Goal: Information Seeking & Learning: Learn about a topic

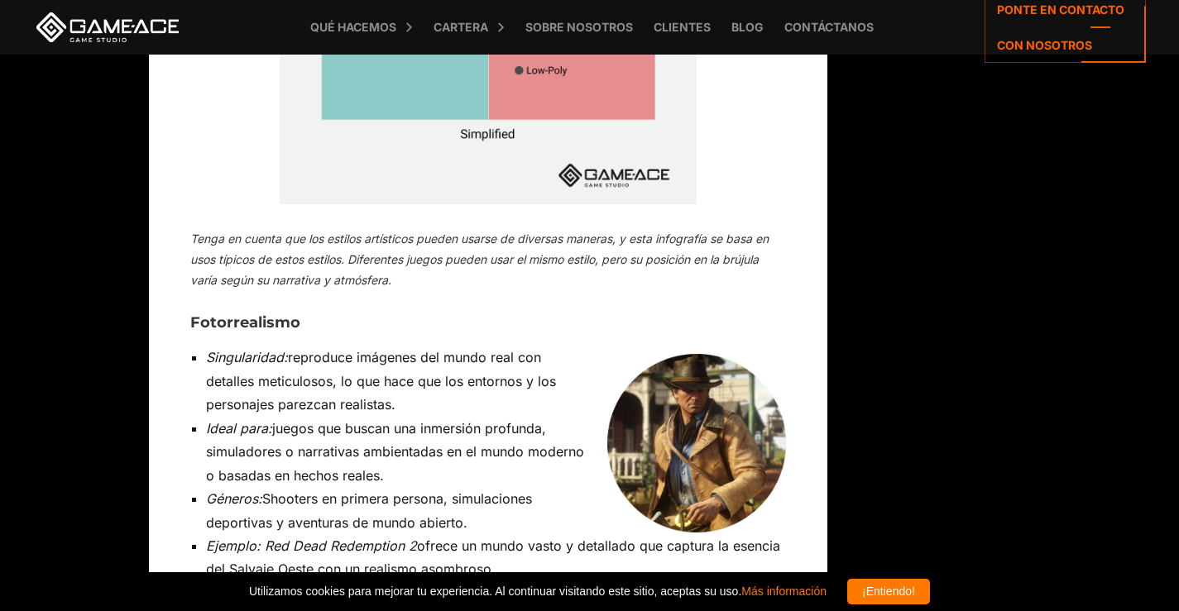
scroll to position [10064, 0]
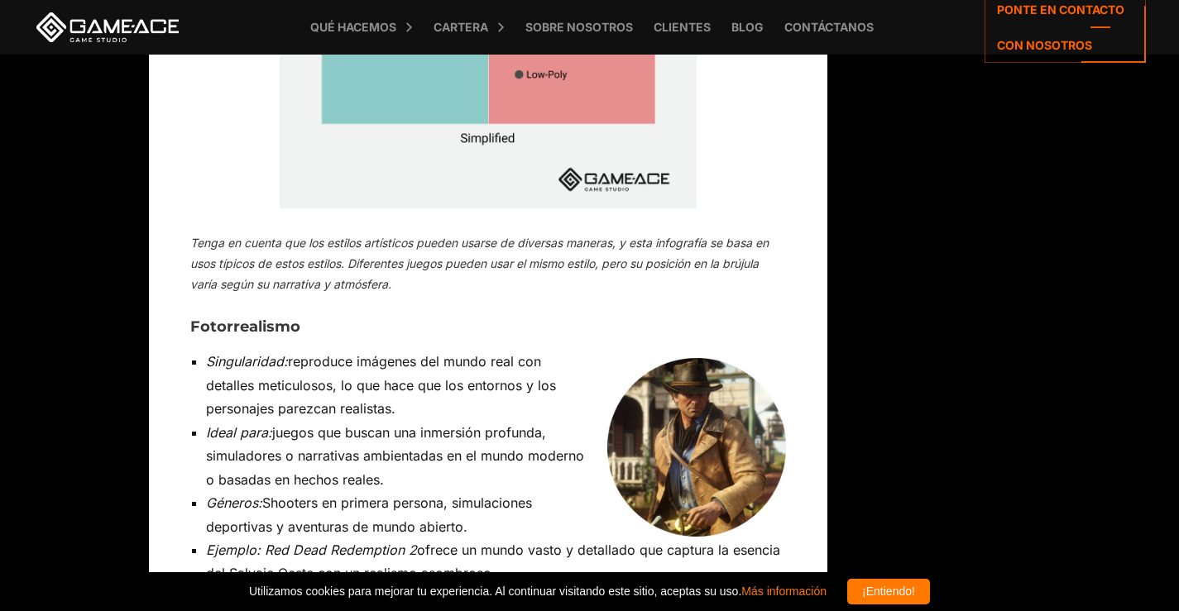
drag, startPoint x: 185, startPoint y: 71, endPoint x: 701, endPoint y: 334, distance: 578.5
copy div "Fotorrealismo Singularidad: reproduce imágenes del mundo real con detalles meti…"
drag, startPoint x: 183, startPoint y: 105, endPoint x: 579, endPoint y: 322, distance: 451.6
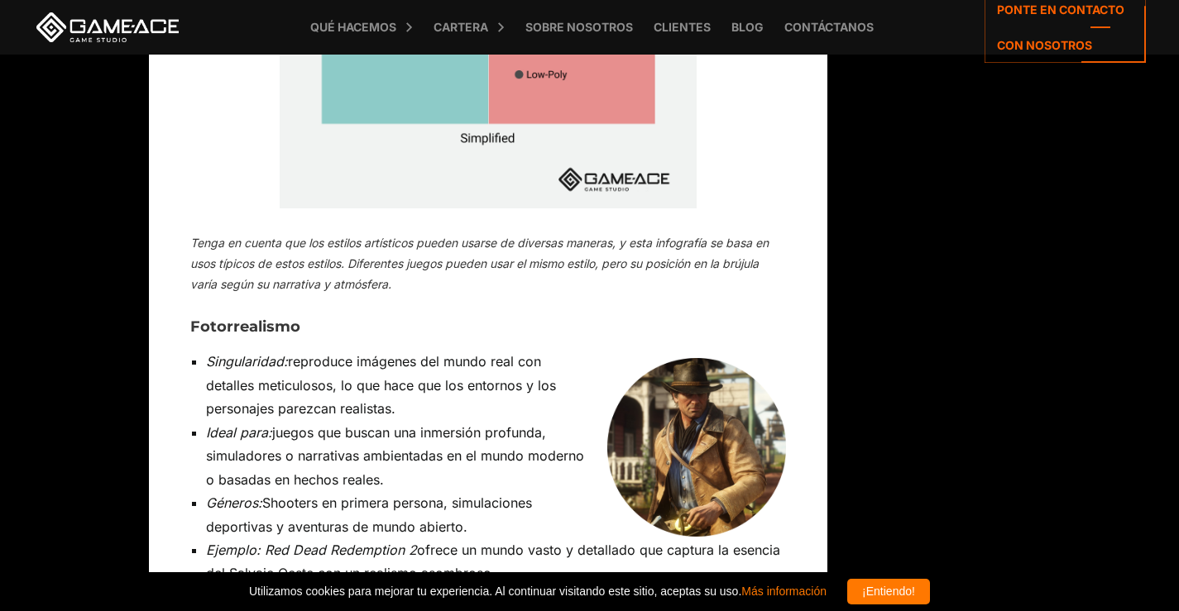
copy ul "Singularidad: reproduce imágenes del mundo real con detalles meticulosos, lo qu…"
click at [672, 358] on img at bounding box center [696, 447] width 179 height 179
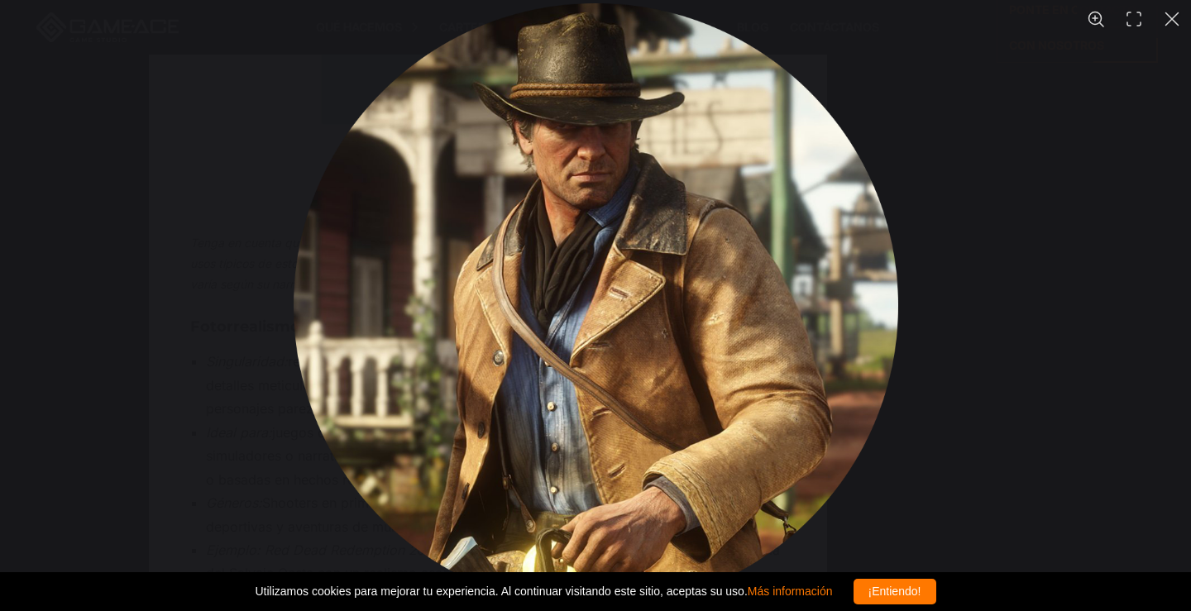
click at [643, 215] on img "You can close this modal content with the ESC key" at bounding box center [596, 305] width 605 height 605
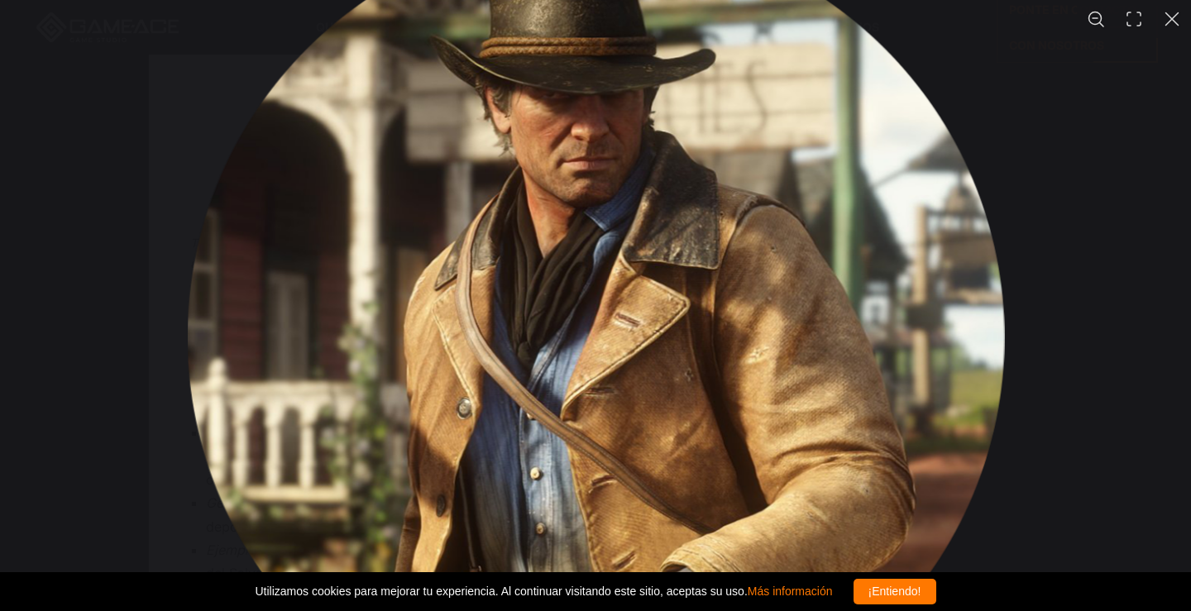
click at [660, 220] on img "You can close this modal content with the ESC key" at bounding box center [595, 337] width 817 height 817
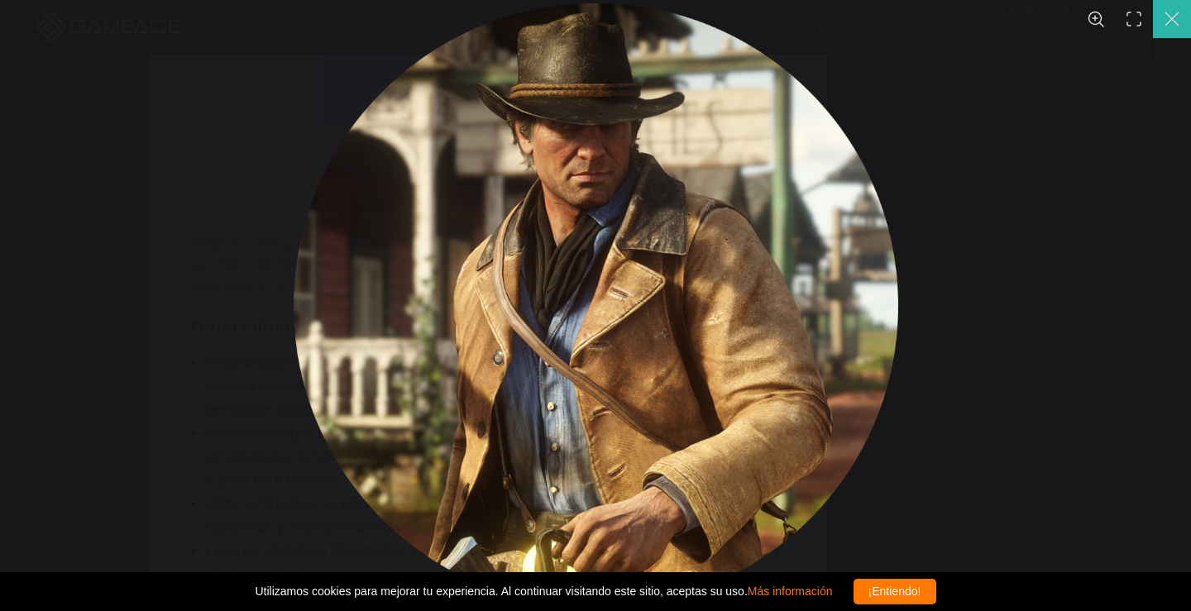
click at [1170, 20] on button "You can close this modal content with the ESC key" at bounding box center [1172, 19] width 38 height 38
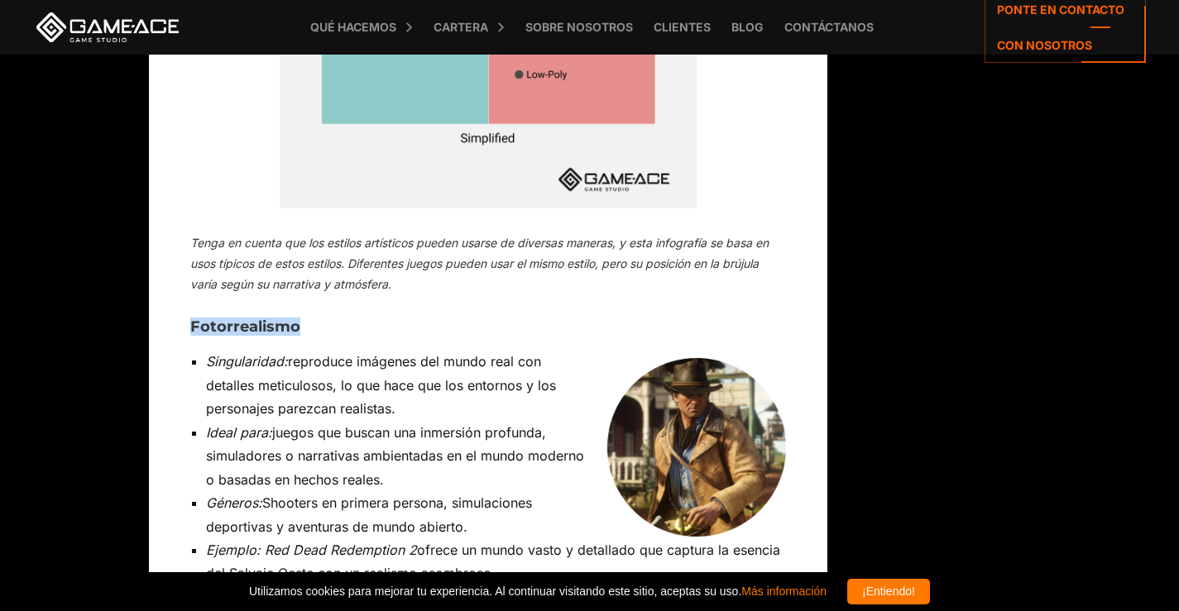
drag, startPoint x: 309, startPoint y: 72, endPoint x: 177, endPoint y: 77, distance: 132.4
copy font "Fotorrealismo"
click at [705, 358] on img at bounding box center [696, 447] width 179 height 179
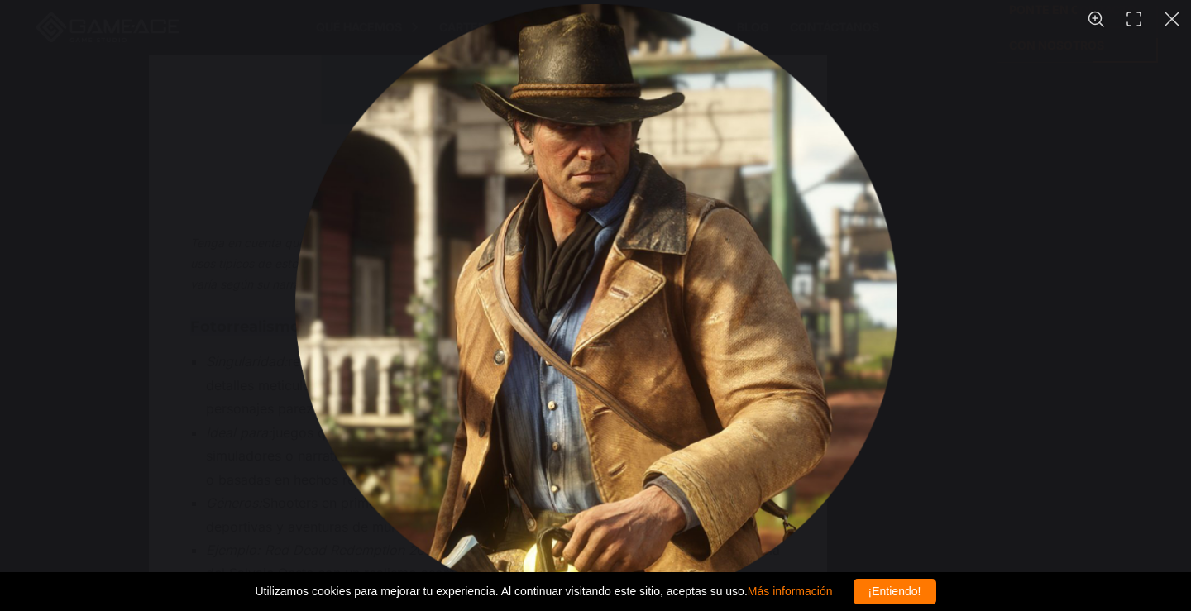
click at [682, 181] on img "You can close this modal content with the ESC key" at bounding box center [595, 305] width 602 height 602
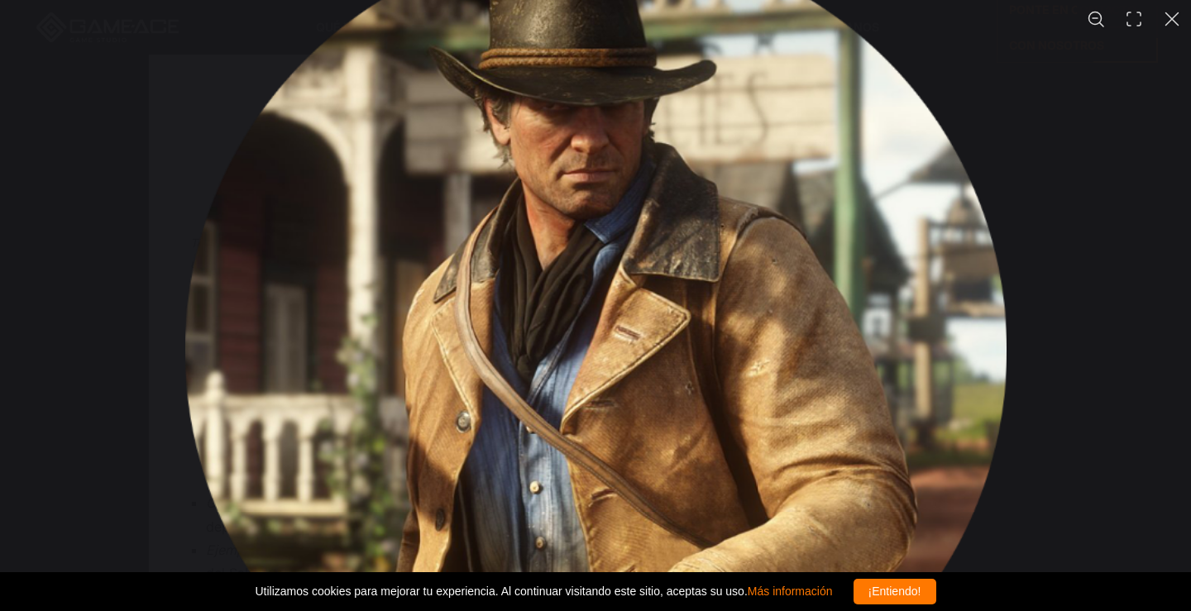
click at [680, 208] on img "You can close this modal content with the ESC key" at bounding box center [595, 351] width 822 height 822
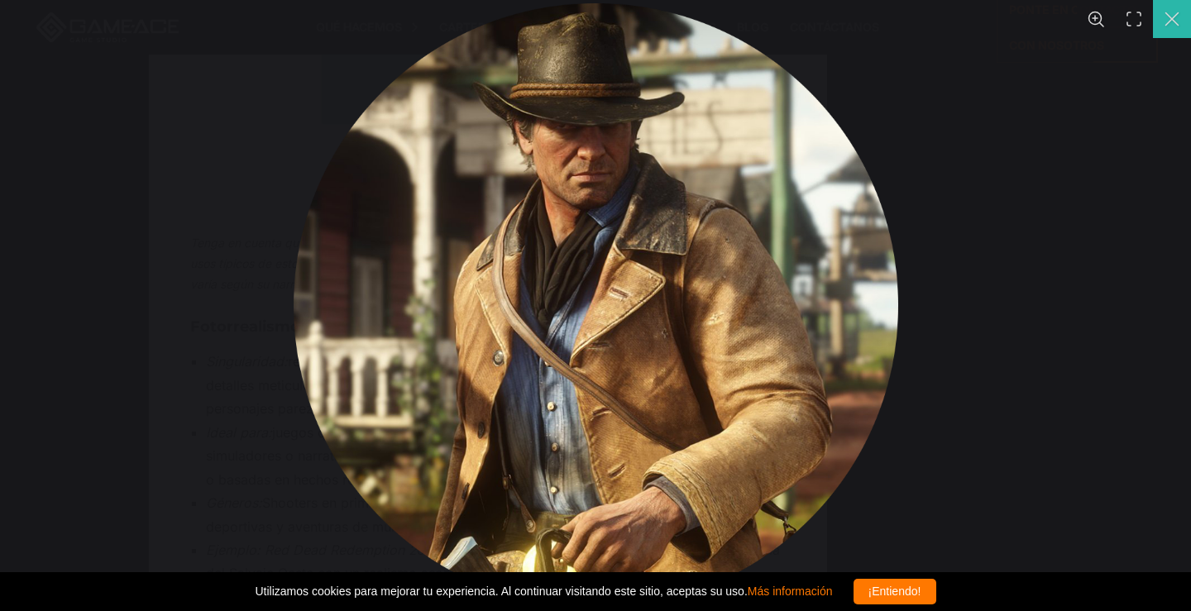
click at [1166, 19] on button "You can close this modal content with the ESC key" at bounding box center [1172, 19] width 38 height 38
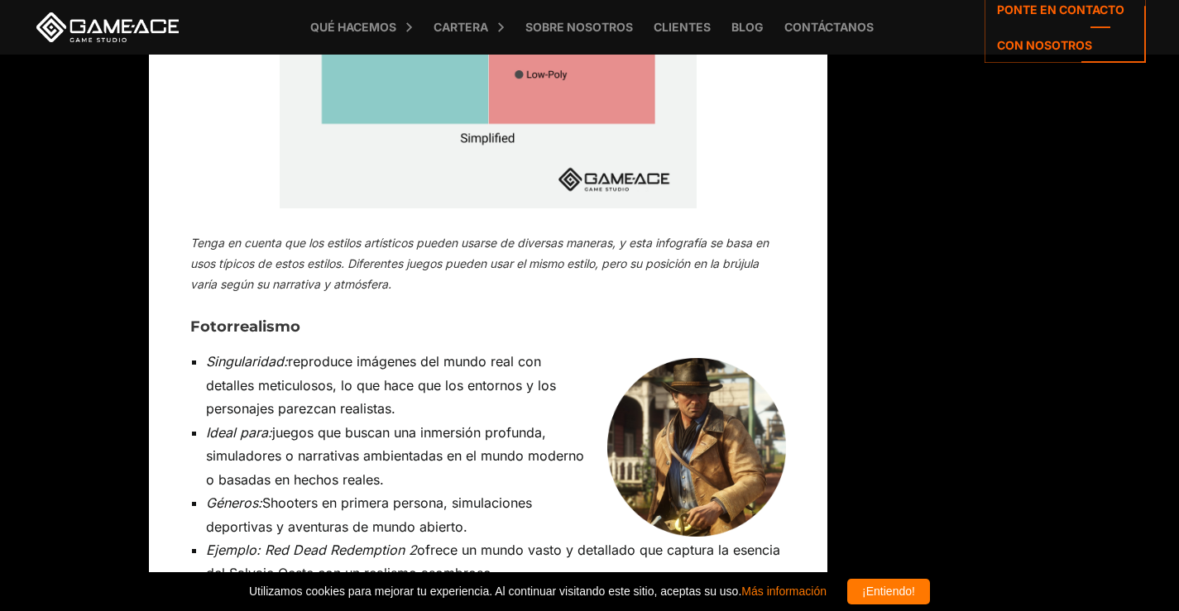
drag, startPoint x: 185, startPoint y: 108, endPoint x: 543, endPoint y: 323, distance: 416.6
copy ul "Singularidad: reproduce imágenes del mundo real con detalles meticulosos, lo qu…"
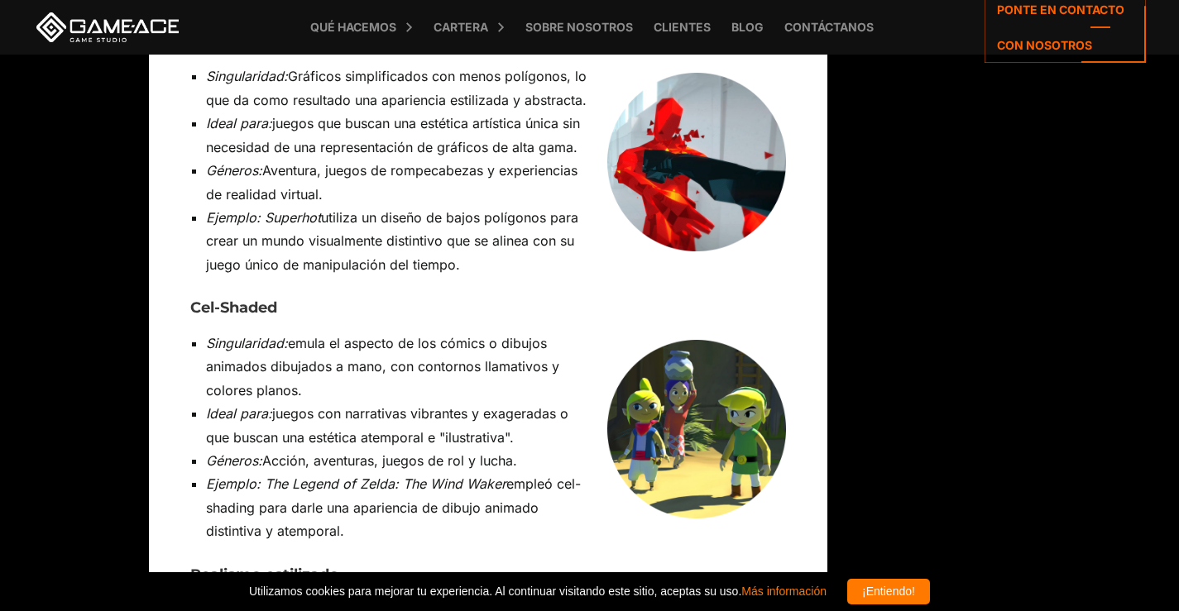
scroll to position [10560, 0]
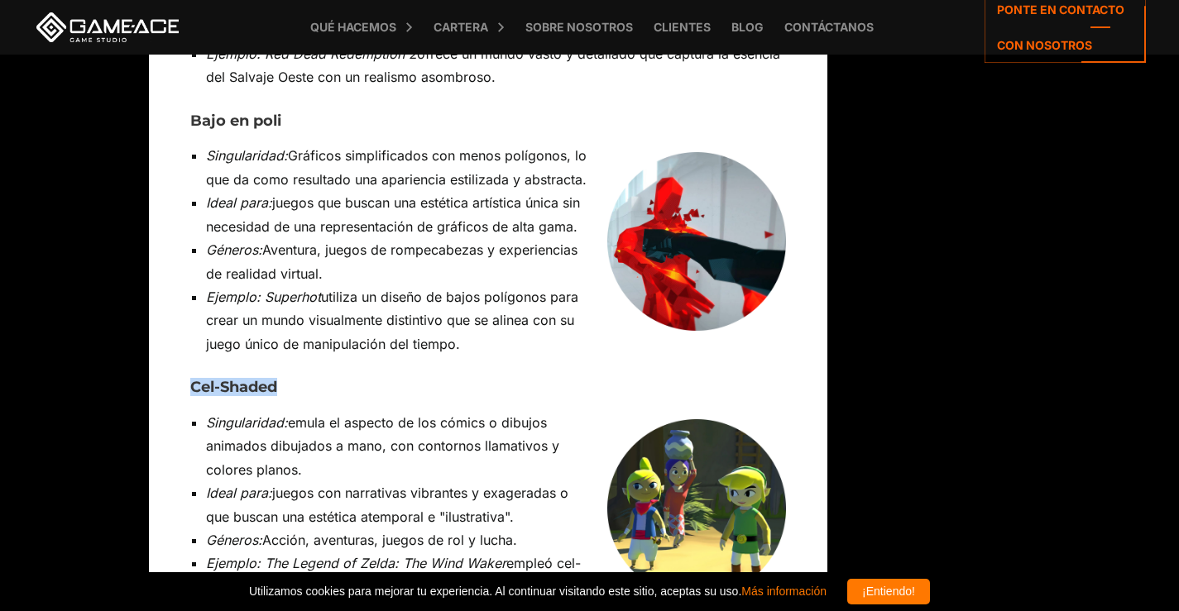
drag, startPoint x: 191, startPoint y: 134, endPoint x: 298, endPoint y: 131, distance: 106.7
click at [298, 380] on h3 "Cel-Shaded" at bounding box center [488, 388] width 596 height 17
copy font "Cel-Shaded"
click at [681, 419] on img at bounding box center [696, 508] width 179 height 179
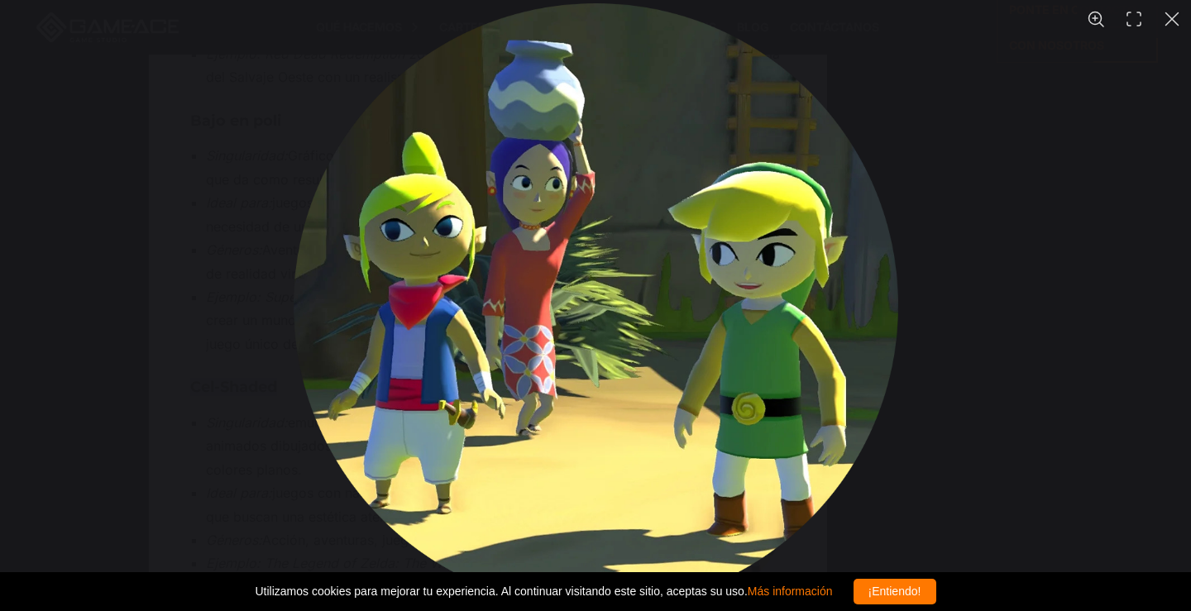
click at [1056, 189] on div "You can close this modal content with the ESC key" at bounding box center [595, 305] width 1191 height 611
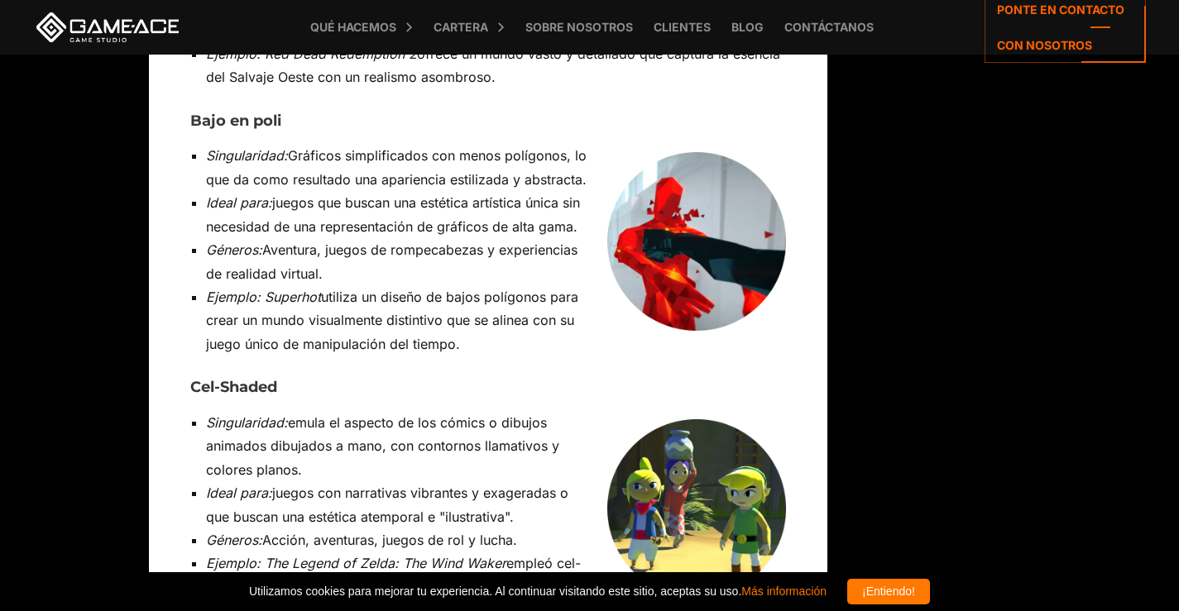
drag, startPoint x: 205, startPoint y: 175, endPoint x: 548, endPoint y: 366, distance: 392.1
click at [548, 411] on ul "Singularidad: emula el aspecto de los cómics o dibujos animados dibujados a man…" at bounding box center [488, 517] width 596 height 212
copy ul "Singularidad: emula el aspecto de los cómics o dibujos animados dibujados a man…"
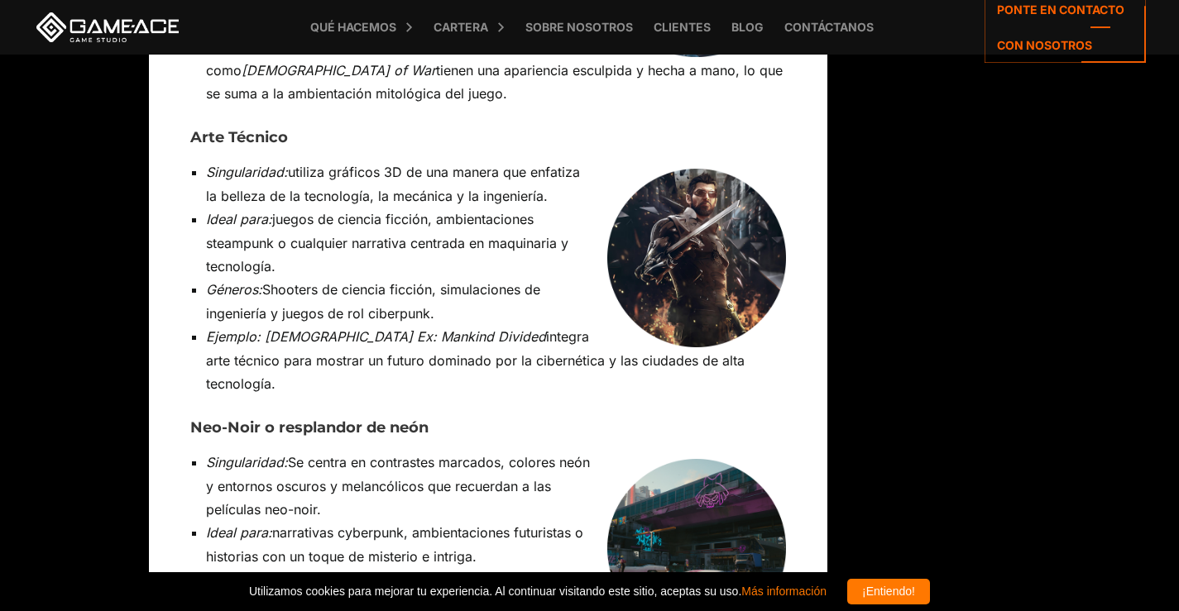
scroll to position [12380, 0]
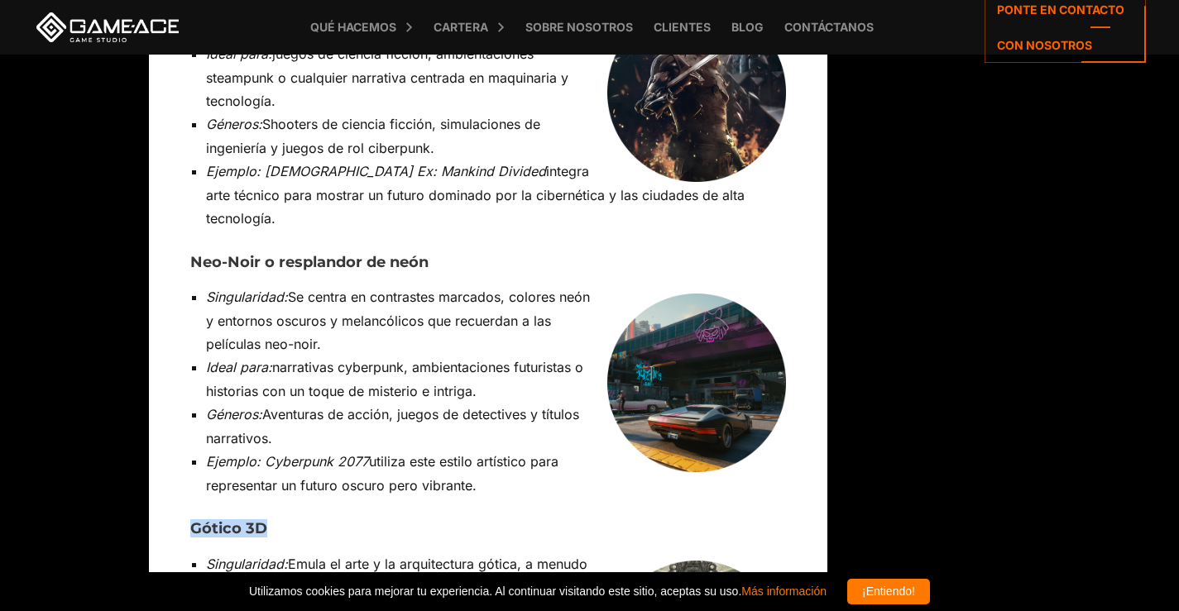
drag, startPoint x: 183, startPoint y: 253, endPoint x: 309, endPoint y: 258, distance: 125.8
copy font "Gótico 3D"
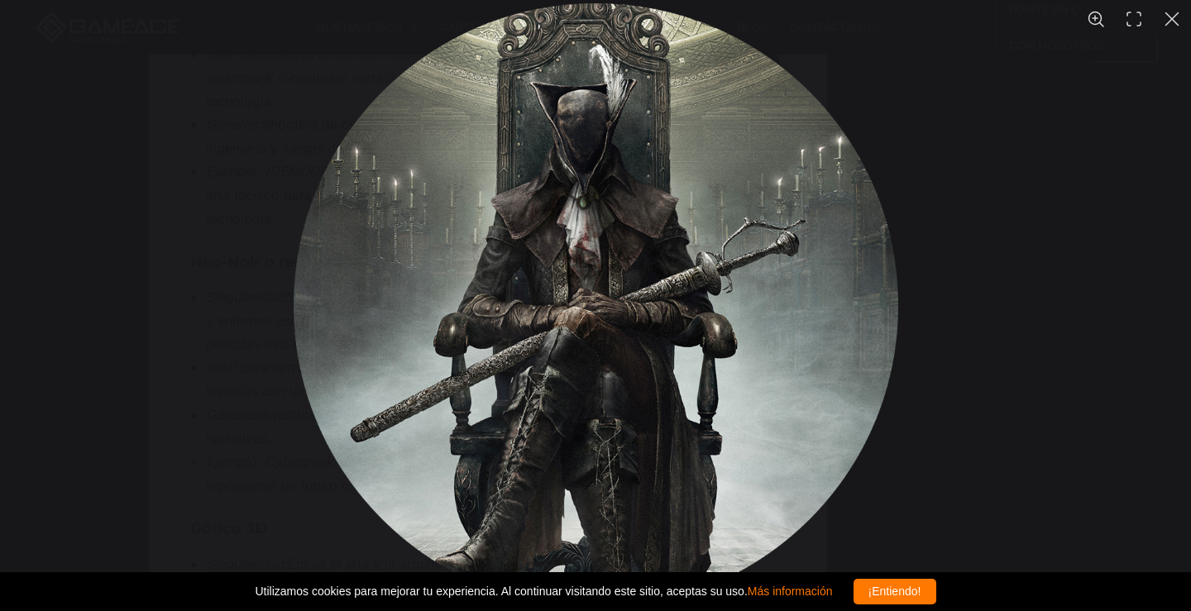
click at [1083, 223] on div "You can close this modal content with the ESC key" at bounding box center [595, 305] width 1191 height 611
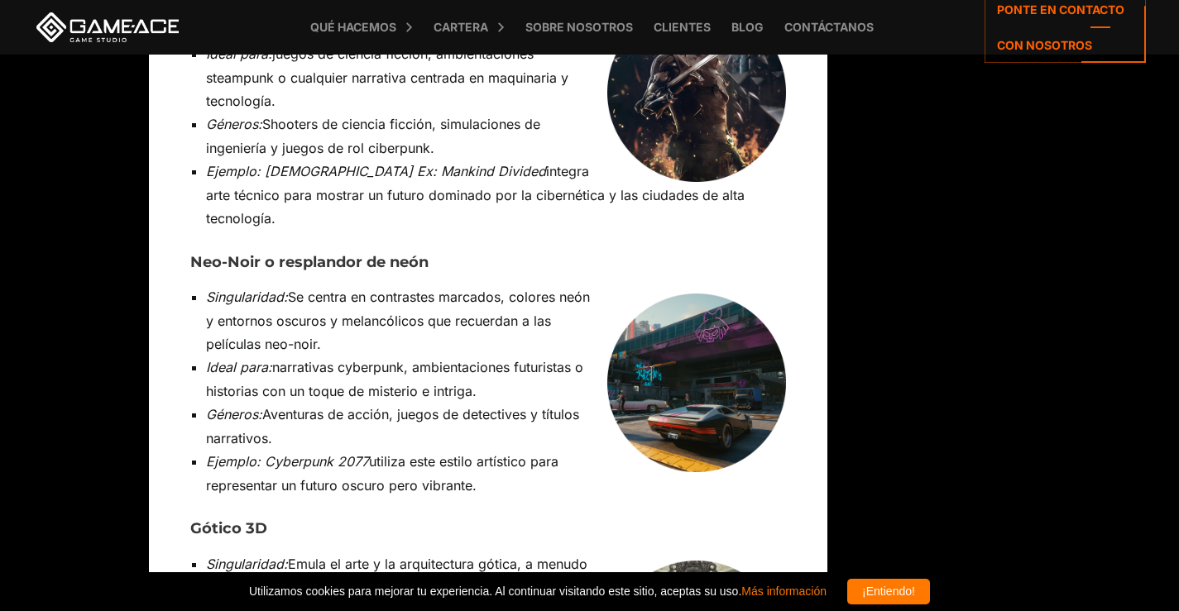
drag, startPoint x: 204, startPoint y: 286, endPoint x: 626, endPoint y: 483, distance: 465.5
copy ul "Singularidad: Emula el arte y la arquitectura gótica, a menudo oscura y atmosfé…"
drag, startPoint x: 751, startPoint y: 246, endPoint x: 771, endPoint y: 250, distance: 20.3
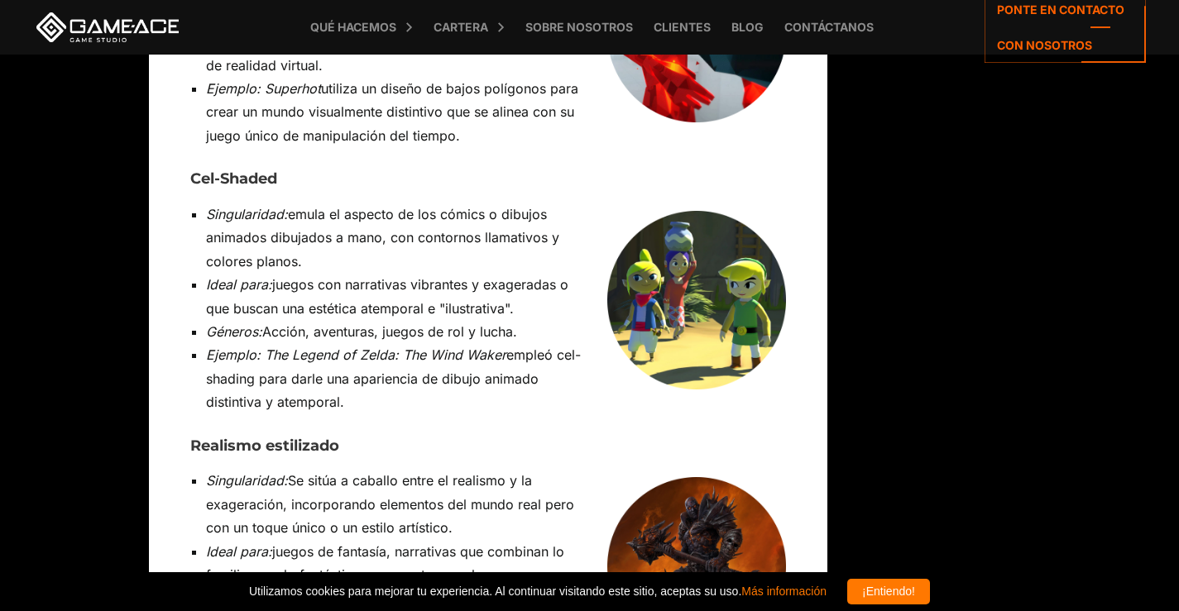
scroll to position [10808, 0]
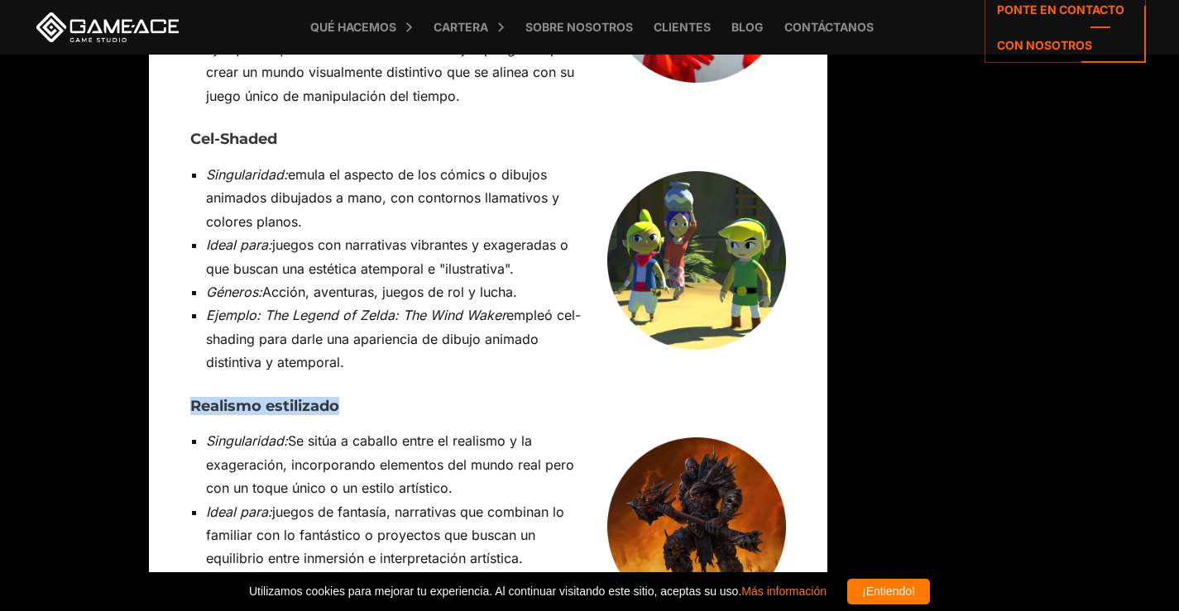
drag, startPoint x: 187, startPoint y: 156, endPoint x: 369, endPoint y: 157, distance: 182.0
copy font "Realismo estilizado"
click at [702, 438] on img at bounding box center [696, 527] width 179 height 179
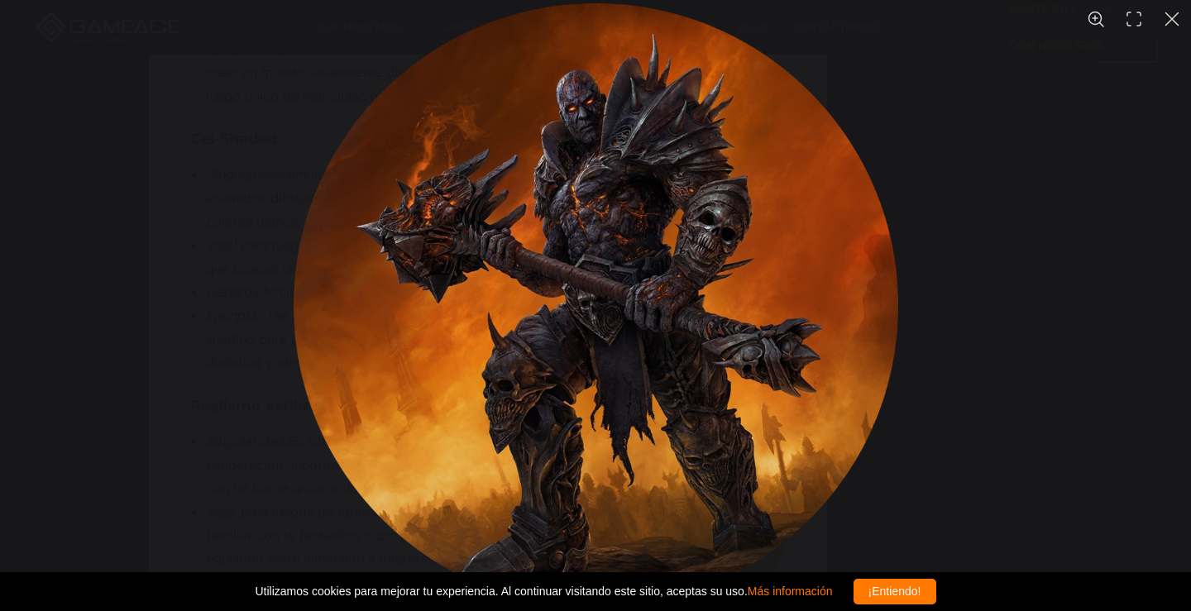
click at [979, 100] on div "You can close this modal content with the ESC key" at bounding box center [595, 305] width 1191 height 611
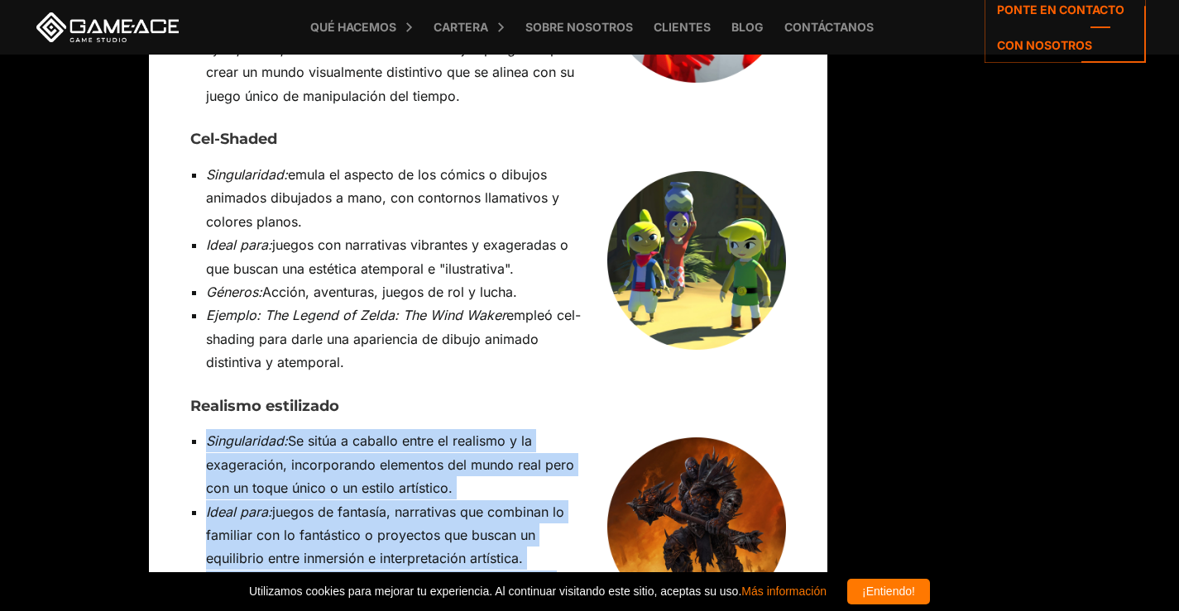
drag, startPoint x: 206, startPoint y: 193, endPoint x: 610, endPoint y: 428, distance: 467.0
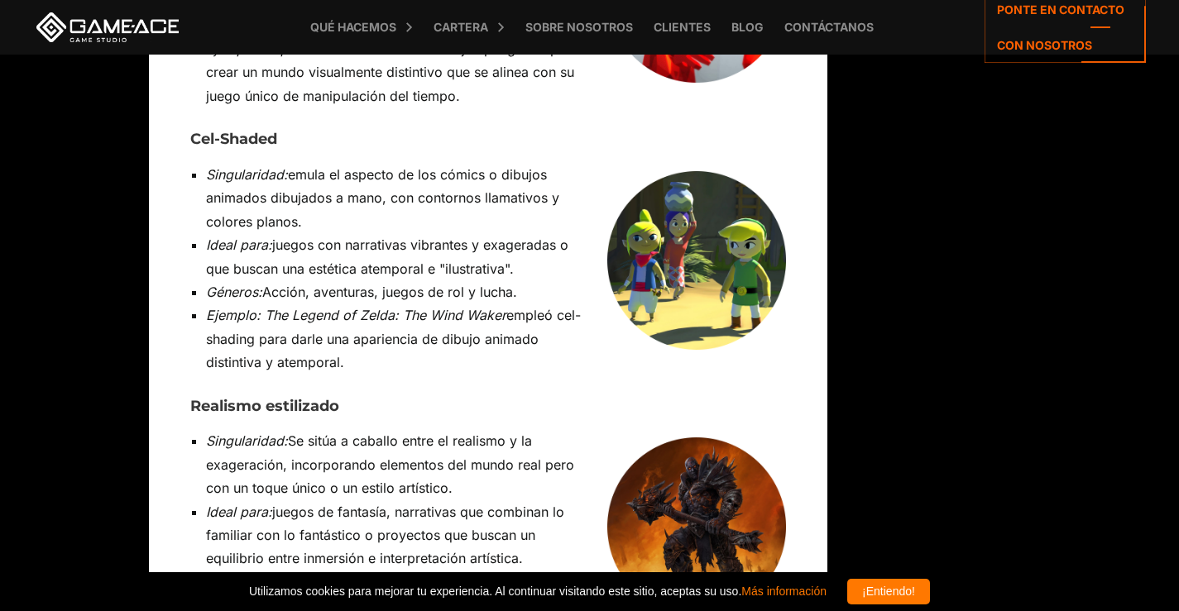
drag, startPoint x: 208, startPoint y: 191, endPoint x: 585, endPoint y: 395, distance: 428.9
click at [585, 429] on ul "Singularidad: Se sitúa a caballo entre el realismo y la exageración, incorporan…" at bounding box center [488, 546] width 596 height 235
copy ul "Singularidad: Se sitúa a caballo entre el realismo y la exageración, incorporan…"
